Goal: Complete application form: Complete application form

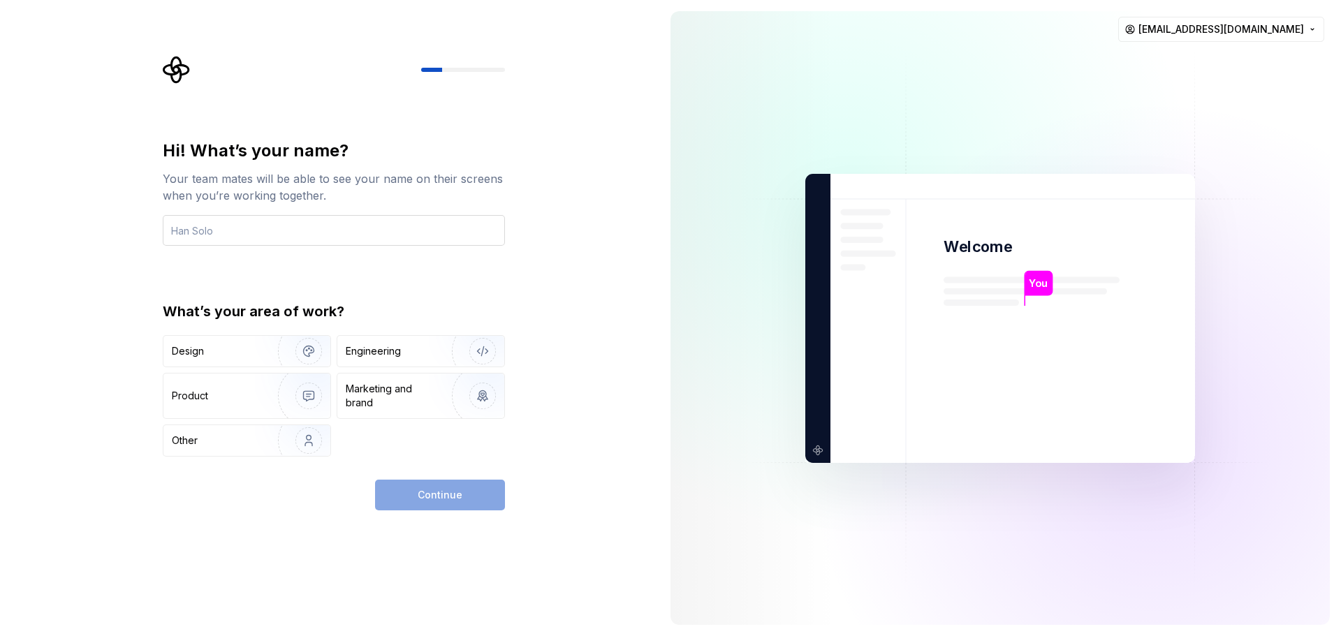
click at [311, 229] on input "text" at bounding box center [334, 230] width 342 height 31
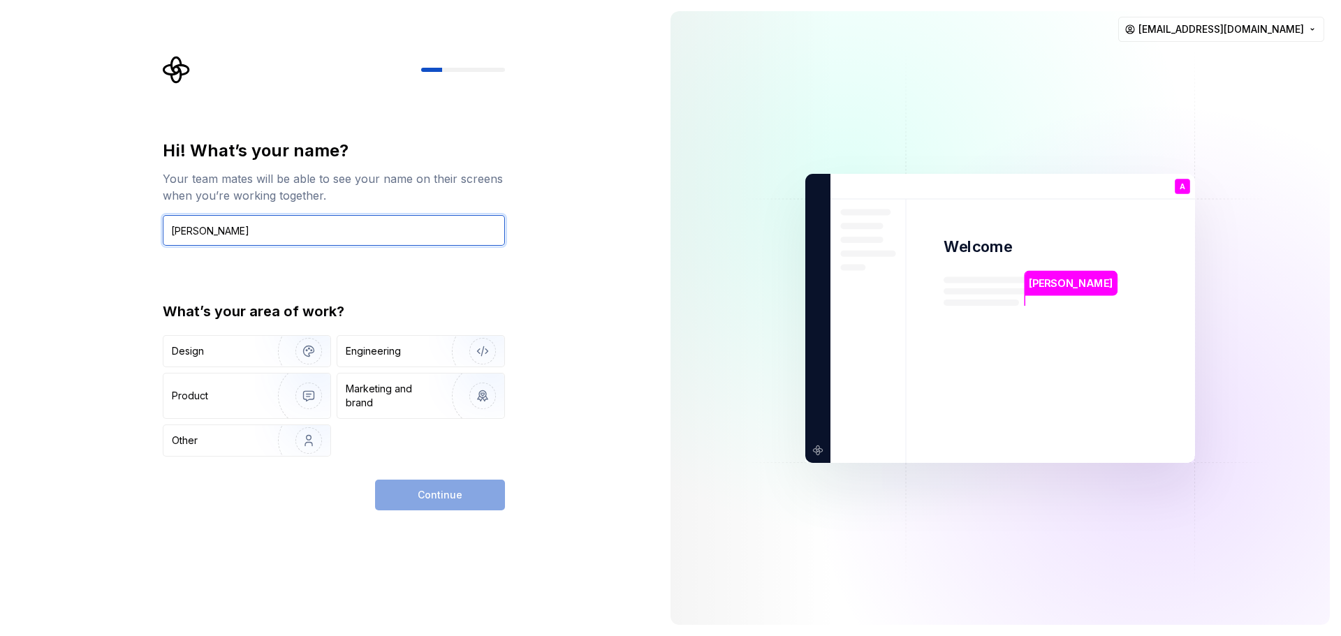
drag, startPoint x: 282, startPoint y: 235, endPoint x: 198, endPoint y: 242, distance: 84.8
click at [198, 242] on input "[PERSON_NAME]" at bounding box center [334, 230] width 342 height 31
type input "[PERSON_NAME]"
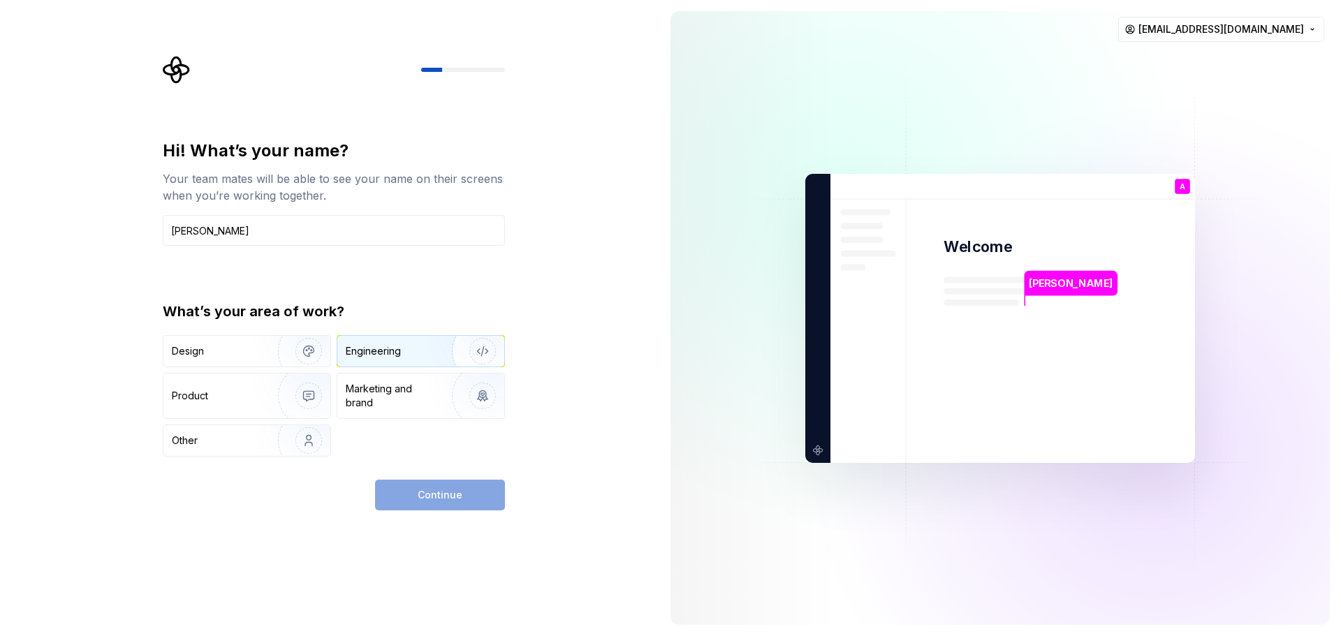
click at [402, 349] on div "Engineering" at bounding box center [401, 351] width 111 height 14
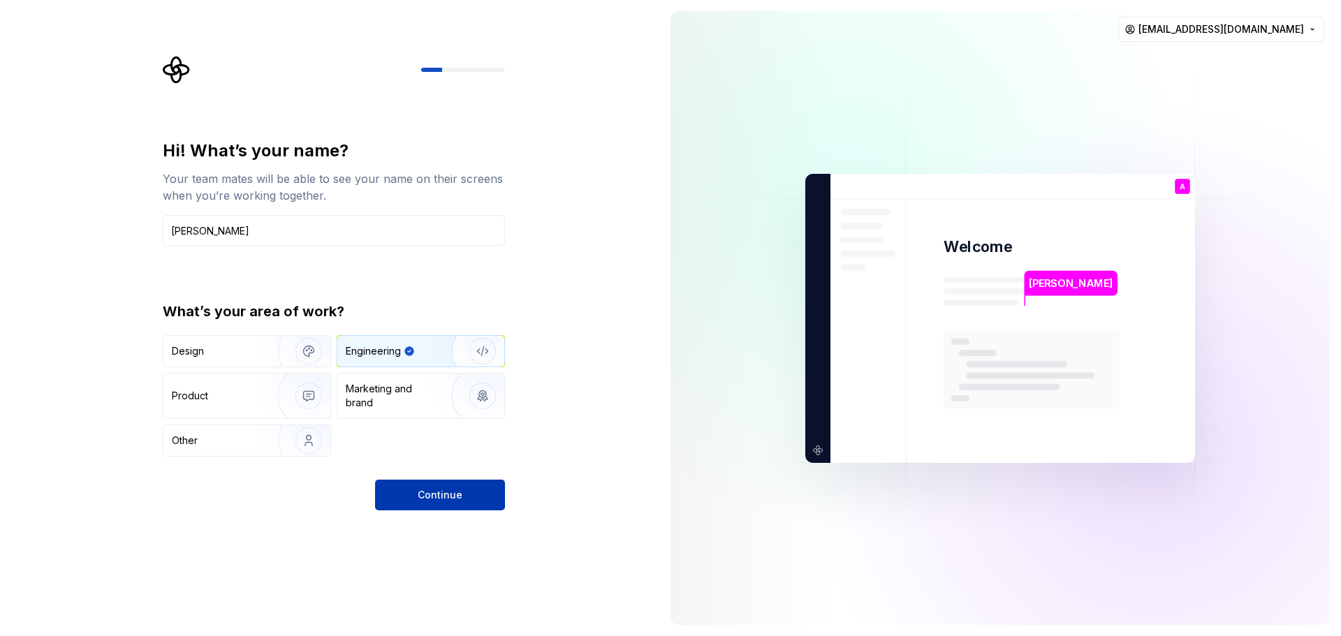
click at [441, 490] on span "Continue" at bounding box center [440, 495] width 45 height 14
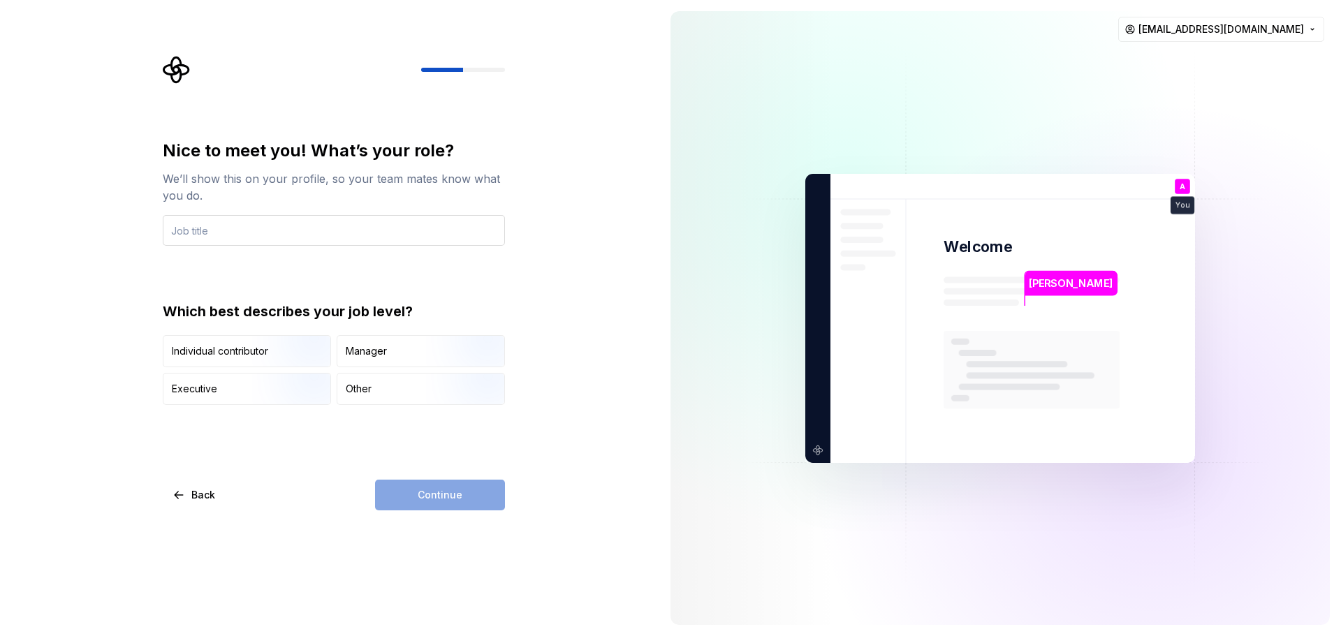
click at [280, 238] on input "text" at bounding box center [334, 230] width 342 height 31
type input "Founder"
click at [112, 402] on div "Nice to meet you! What’s your role? We’ll show this on your profile, so your te…" at bounding box center [329, 318] width 659 height 636
click at [362, 398] on div "Other" at bounding box center [420, 389] width 167 height 31
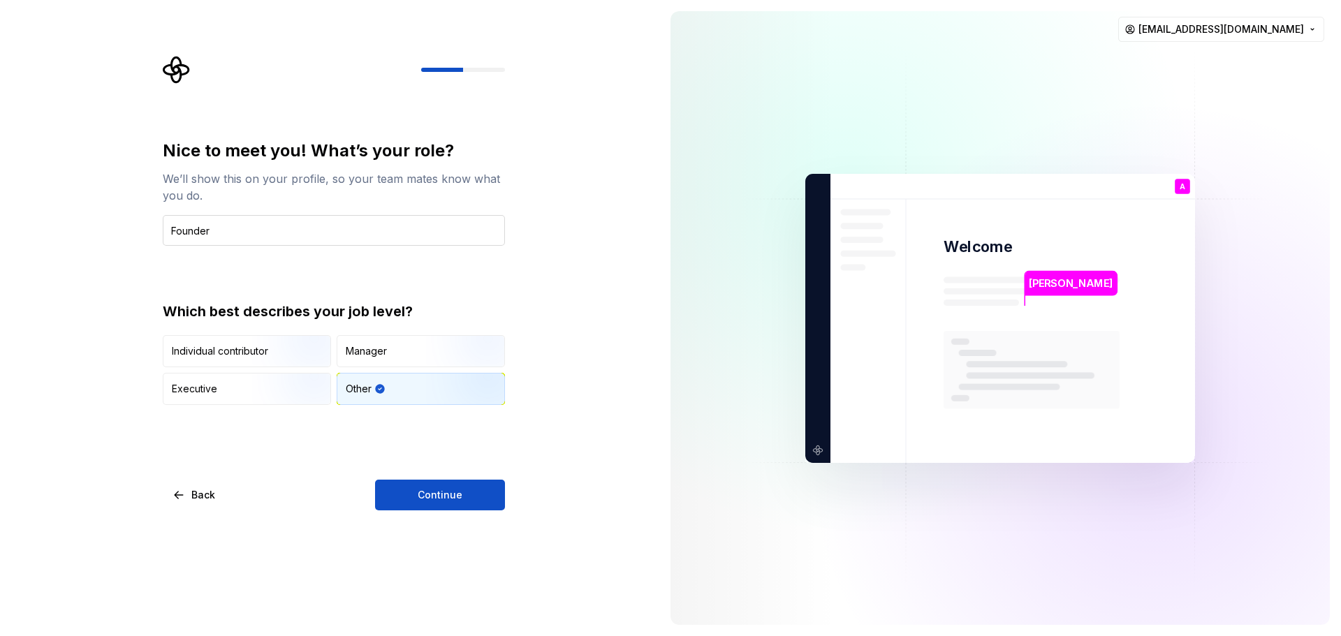
click at [186, 226] on input "Founder" at bounding box center [334, 230] width 342 height 31
drag, startPoint x: 186, startPoint y: 226, endPoint x: 486, endPoint y: 275, distance: 304.4
click at [486, 275] on div "Nice to meet you! What’s your role? We’ll show this on your profile, so your te…" at bounding box center [334, 272] width 342 height 265
click at [200, 230] on input "Founder" at bounding box center [334, 230] width 342 height 31
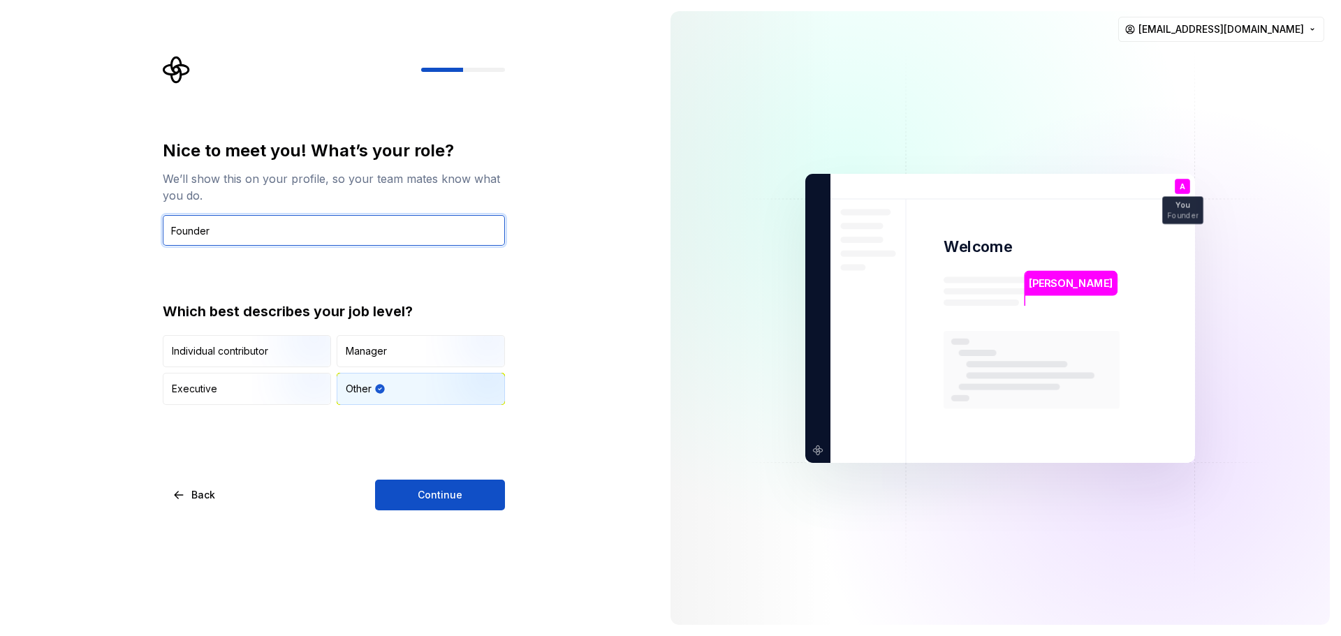
click at [200, 230] on input "Founder" at bounding box center [334, 230] width 342 height 31
drag, startPoint x: 200, startPoint y: 230, endPoint x: 567, endPoint y: 416, distance: 412.0
click at [567, 416] on div "Nice to meet you! What’s your role? We’ll show this on your profile, so your te…" at bounding box center [329, 318] width 659 height 636
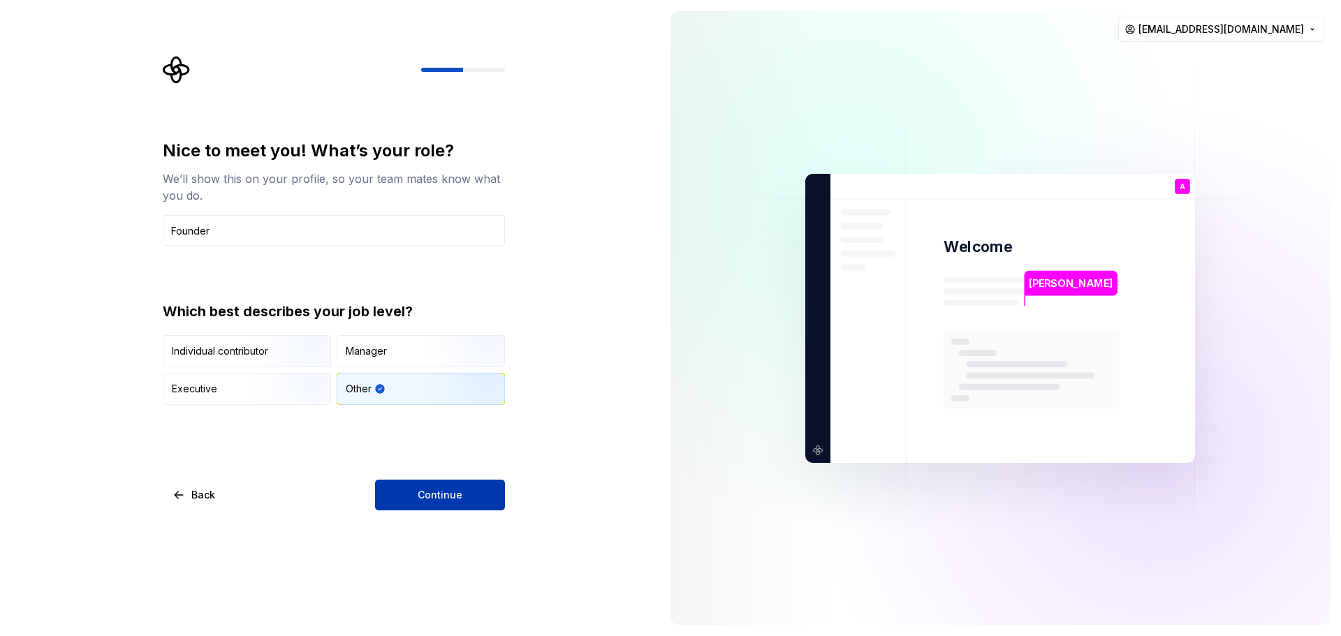
click at [432, 493] on span "Continue" at bounding box center [440, 495] width 45 height 14
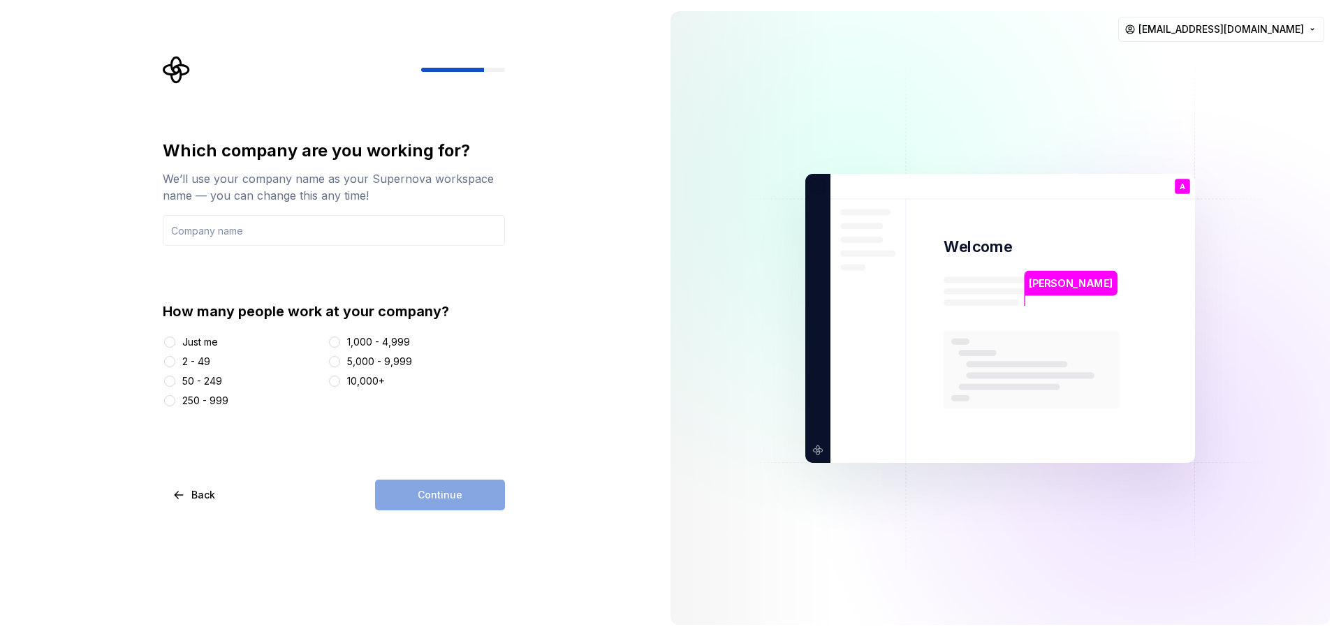
click at [207, 338] on div "Just me" at bounding box center [200, 342] width 36 height 14
click at [175, 338] on button "Just me" at bounding box center [169, 342] width 11 height 11
click at [287, 236] on input "text" at bounding box center [334, 230] width 342 height 31
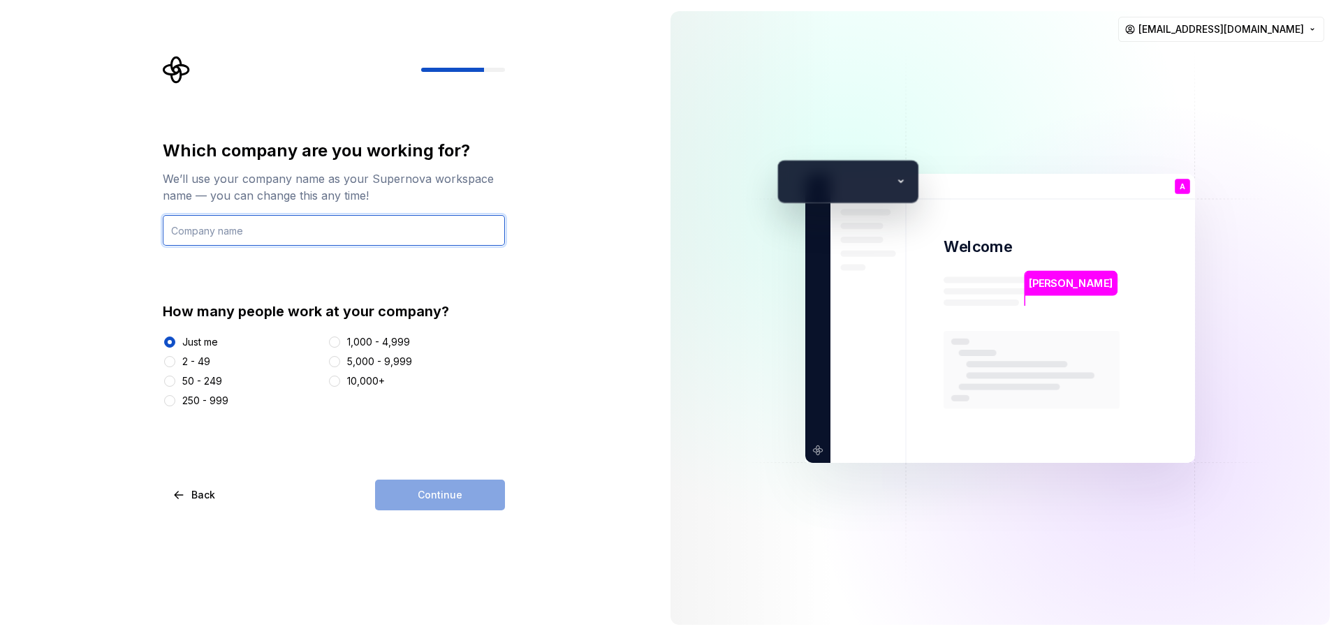
type input "Uptix Digital"
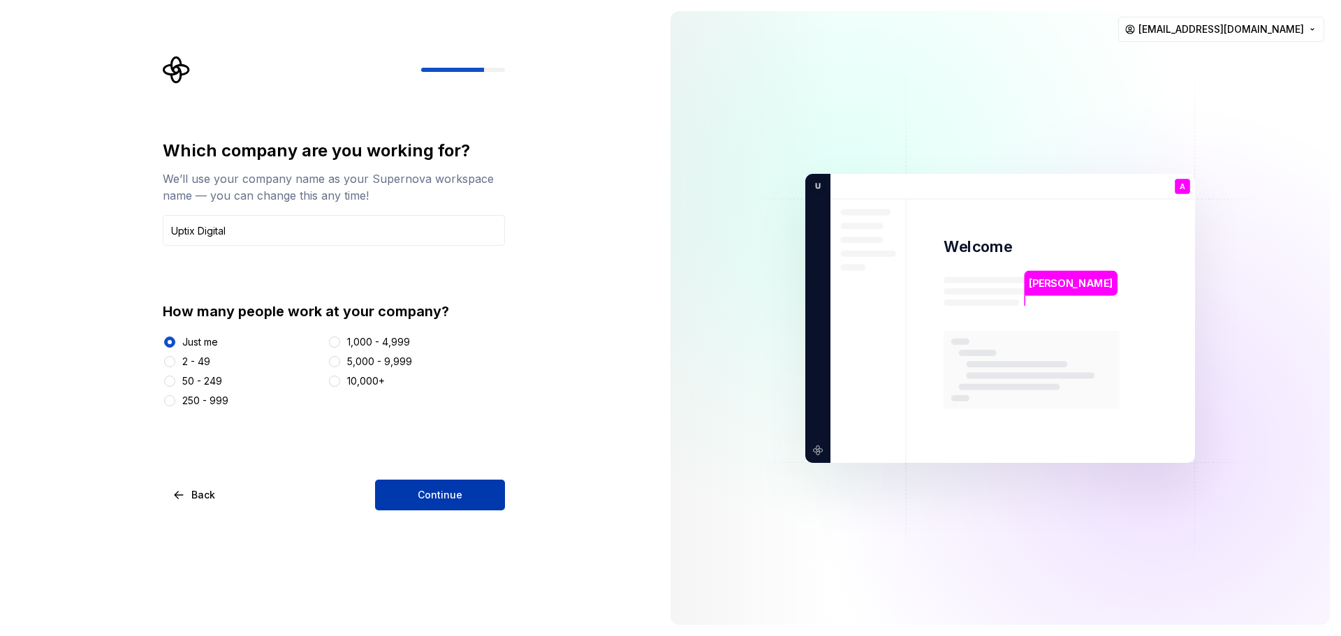
click at [428, 491] on span "Continue" at bounding box center [440, 495] width 45 height 14
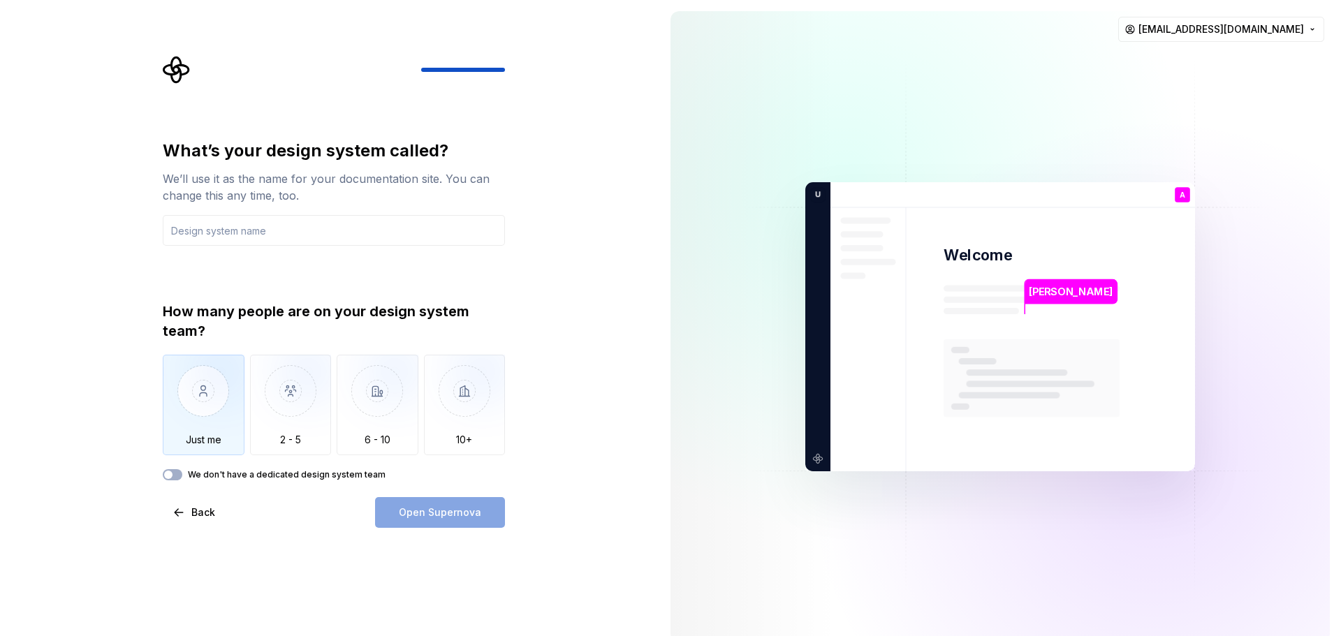
click at [219, 403] on img "button" at bounding box center [204, 402] width 82 height 94
click at [374, 241] on input "text" at bounding box center [334, 230] width 342 height 31
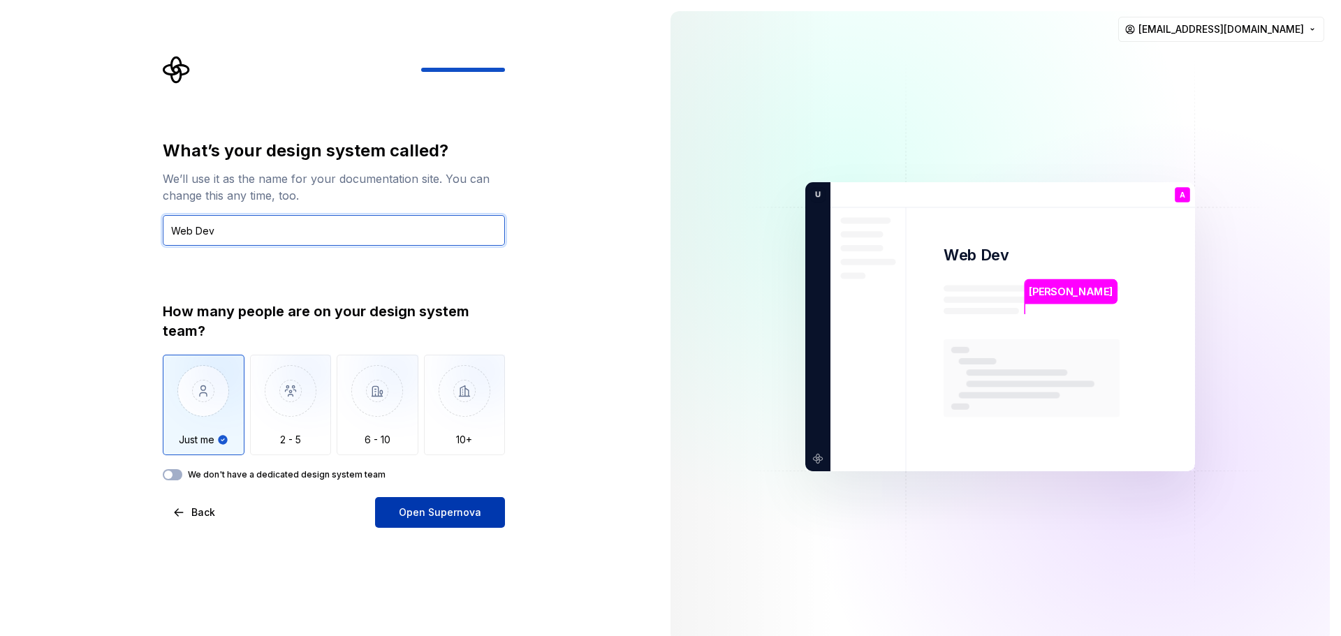
type input "Web Dev"
click at [432, 521] on button "Open Supernova" at bounding box center [440, 512] width 130 height 31
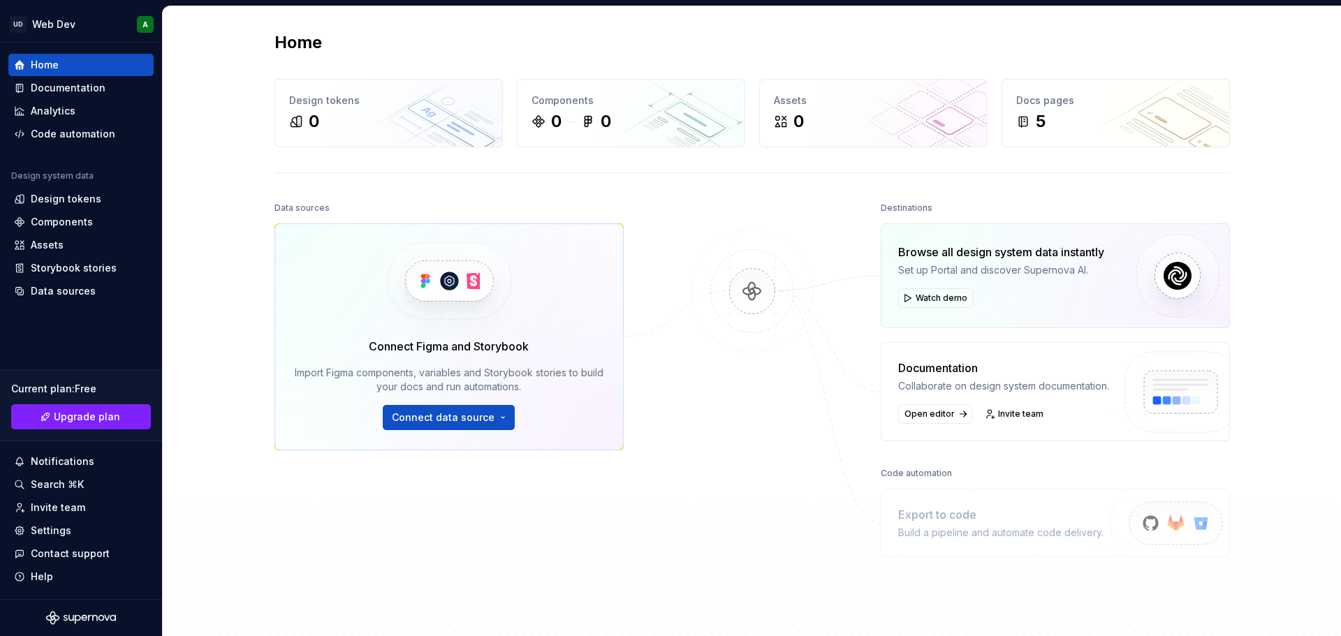
drag, startPoint x: 925, startPoint y: 300, endPoint x: 988, endPoint y: 318, distance: 65.6
click at [988, 318] on div "Browse all design system data instantly Set up Portal and discover Supernova AI…" at bounding box center [1055, 275] width 349 height 105
click at [73, 140] on div "Code automation" at bounding box center [73, 134] width 85 height 14
